Goal: Check status: Check status

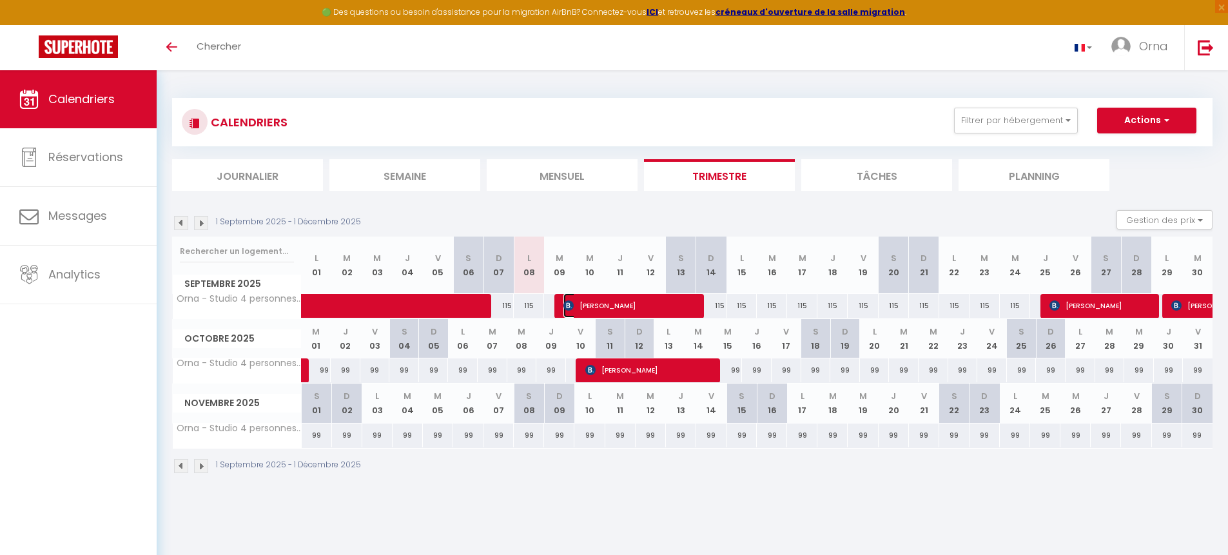
click at [596, 307] on span "[PERSON_NAME]" at bounding box center [628, 305] width 131 height 24
select select "OK"
select select "KO"
select select "0"
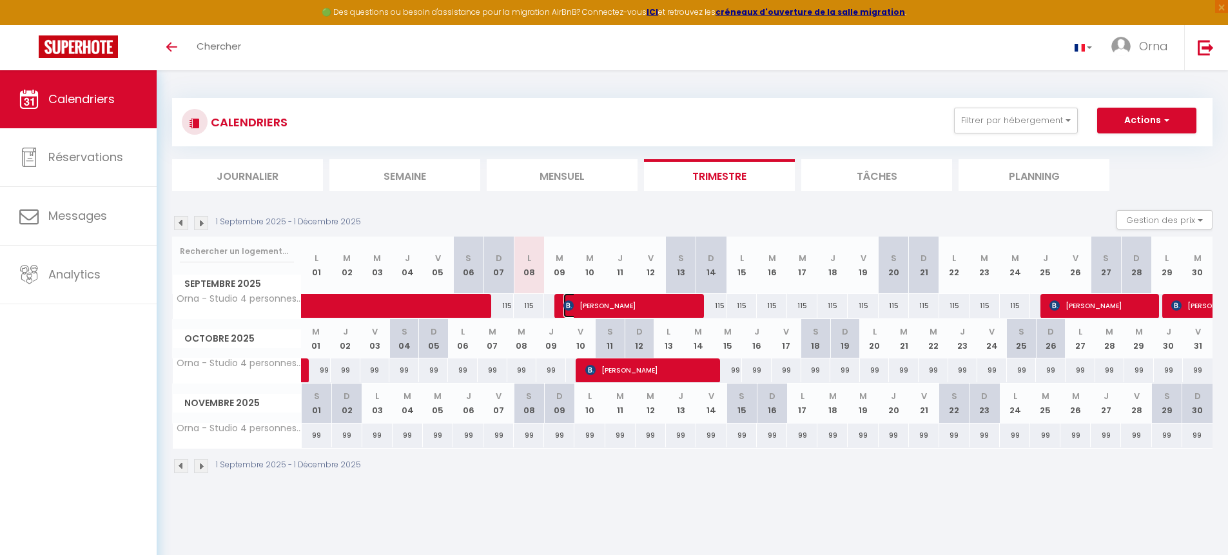
select select "1"
select select
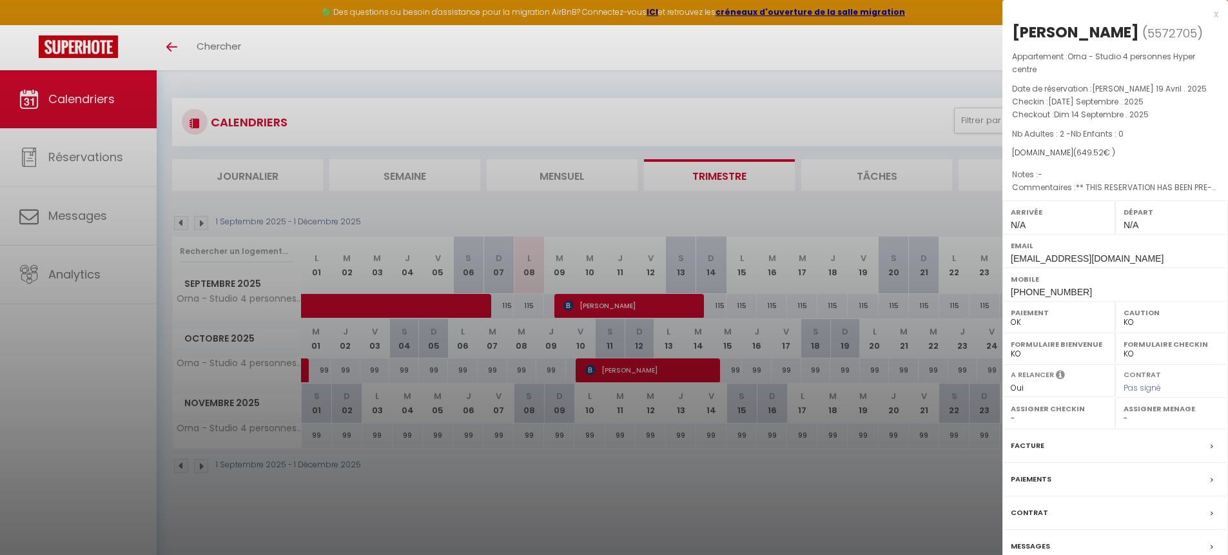
click at [1216, 15] on div "x" at bounding box center [1110, 13] width 216 height 15
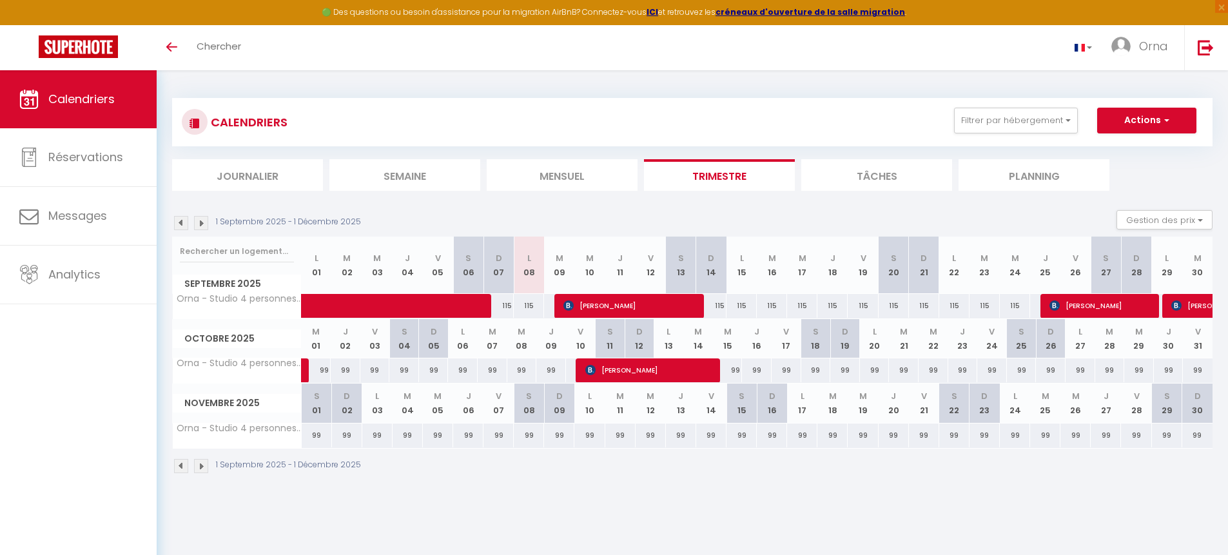
click at [182, 467] on img at bounding box center [181, 466] width 14 height 14
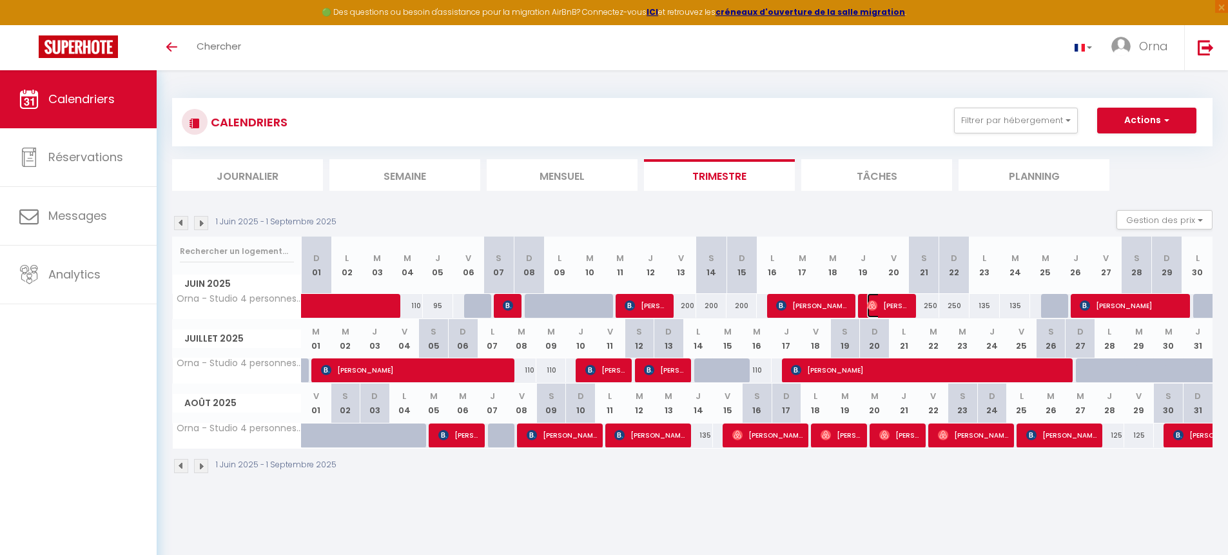
click at [889, 304] on span "[PERSON_NAME]" at bounding box center [887, 305] width 41 height 24
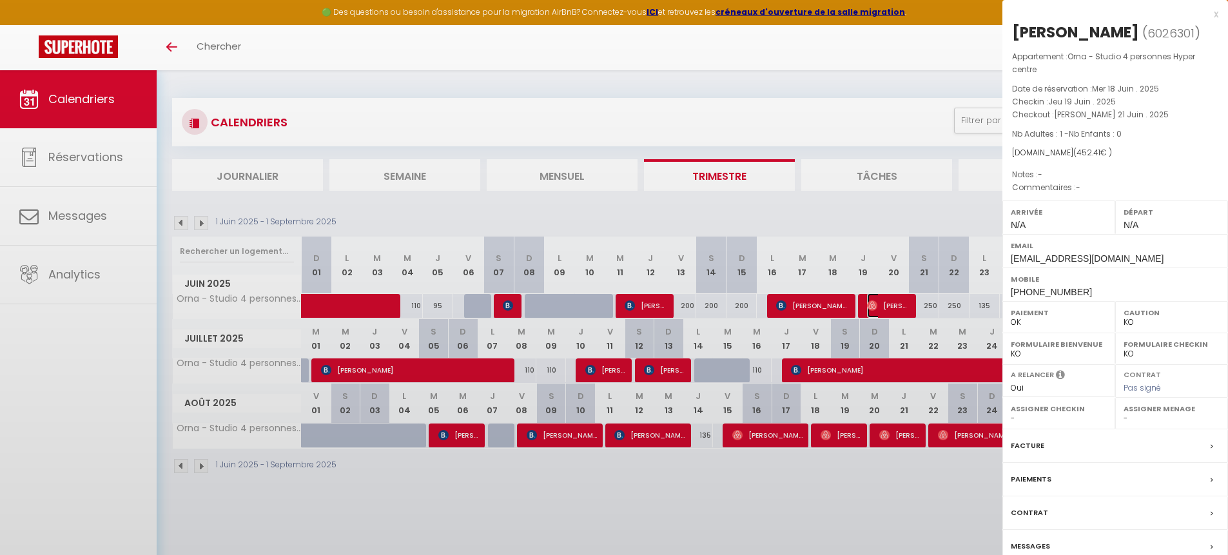
select select "OK"
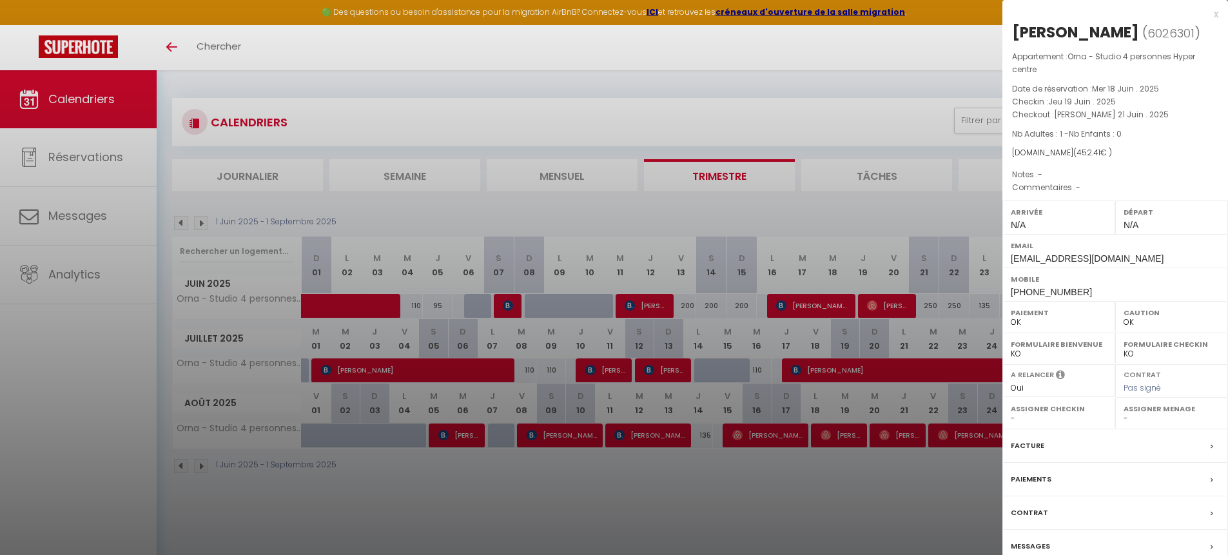
click at [1216, 15] on div "x" at bounding box center [1110, 13] width 216 height 15
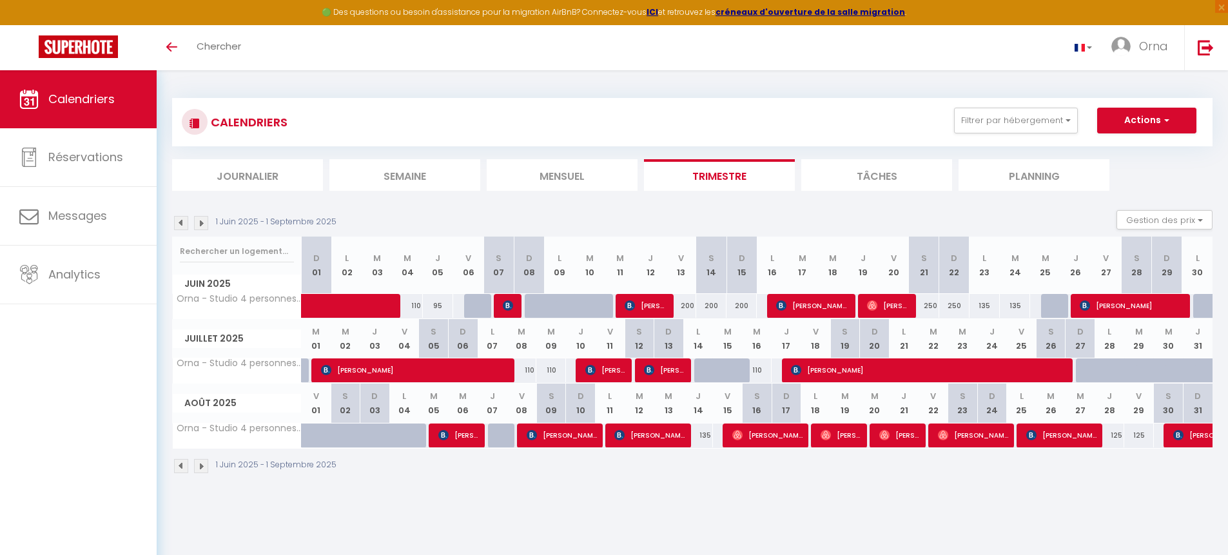
click at [204, 471] on img at bounding box center [201, 466] width 14 height 14
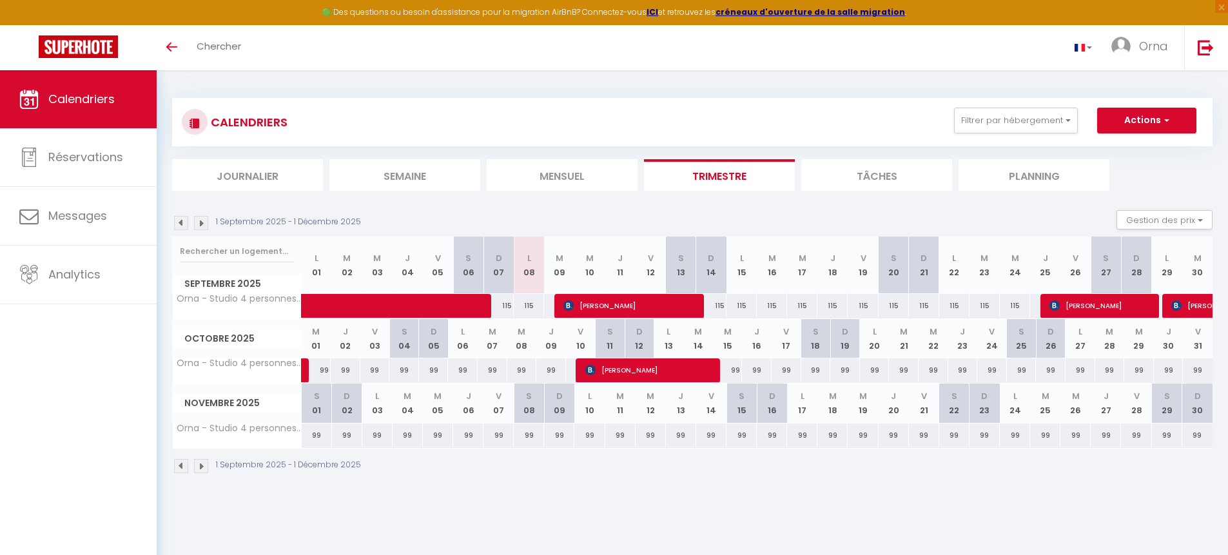
click at [201, 468] on img at bounding box center [201, 466] width 14 height 14
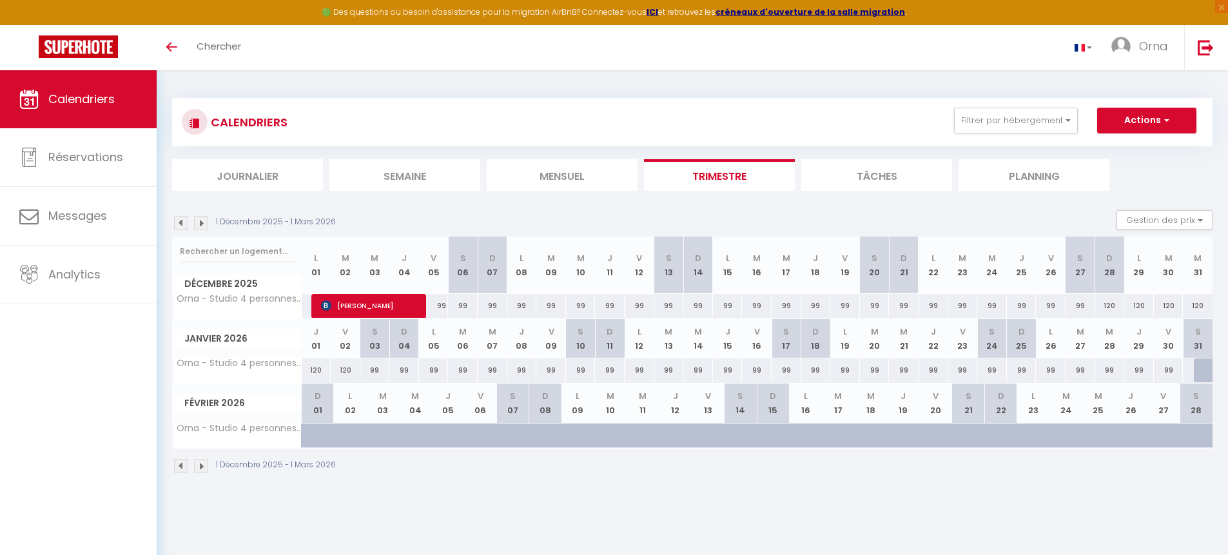
click at [204, 468] on img at bounding box center [201, 466] width 14 height 14
